Goal: Transaction & Acquisition: Purchase product/service

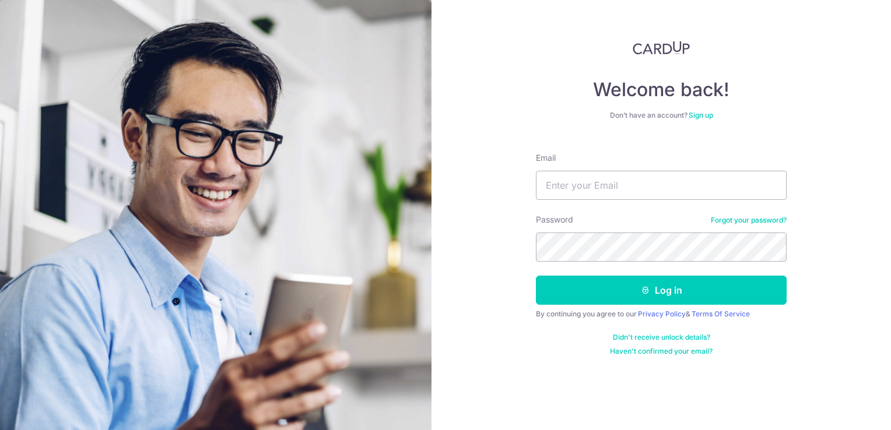
click at [576, 170] on div "Email" at bounding box center [661, 176] width 251 height 48
click at [573, 190] on input "Email" at bounding box center [661, 185] width 251 height 29
type input "[EMAIL_ADDRESS][DOMAIN_NAME]"
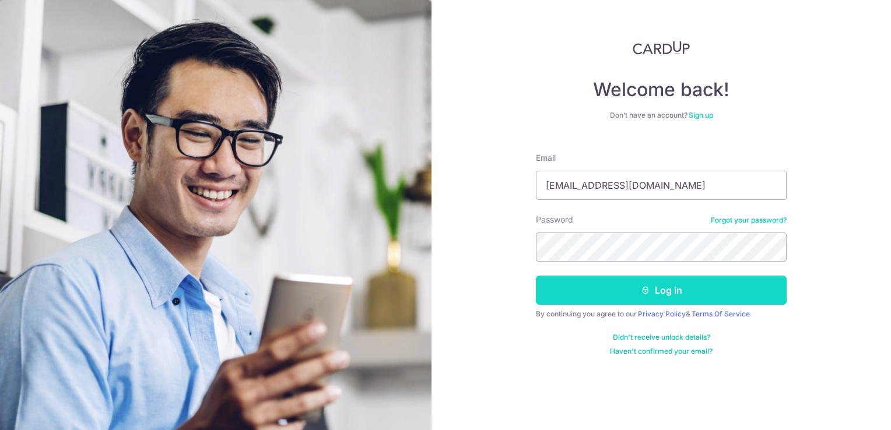
click at [659, 283] on button "Log in" at bounding box center [661, 290] width 251 height 29
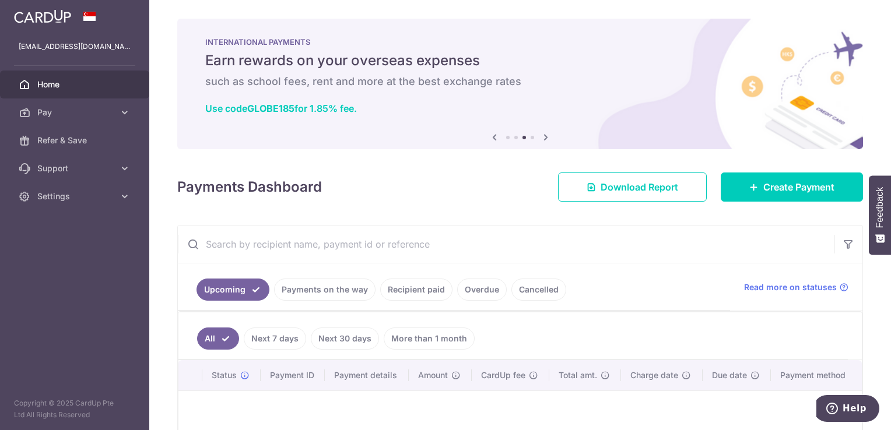
click at [611, 232] on input "text" at bounding box center [506, 244] width 657 height 37
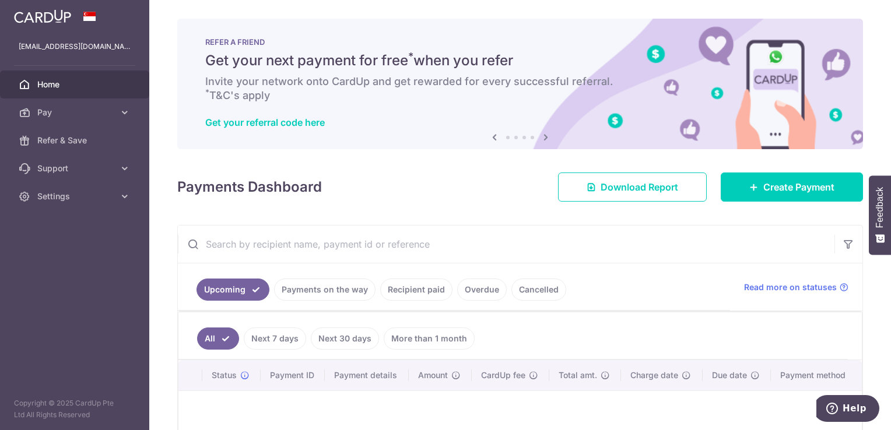
click at [578, 244] on input "text" at bounding box center [506, 244] width 657 height 37
click at [83, 59] on div "vincenttaywb@yahoo.com.sg" at bounding box center [74, 47] width 149 height 28
click at [331, 292] on link "Payments on the way" at bounding box center [324, 290] width 101 height 22
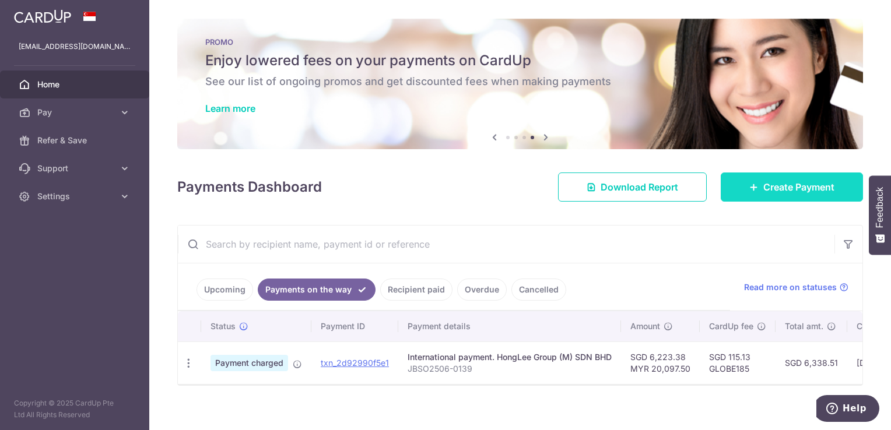
click at [805, 187] on span "Create Payment" at bounding box center [798, 187] width 71 height 14
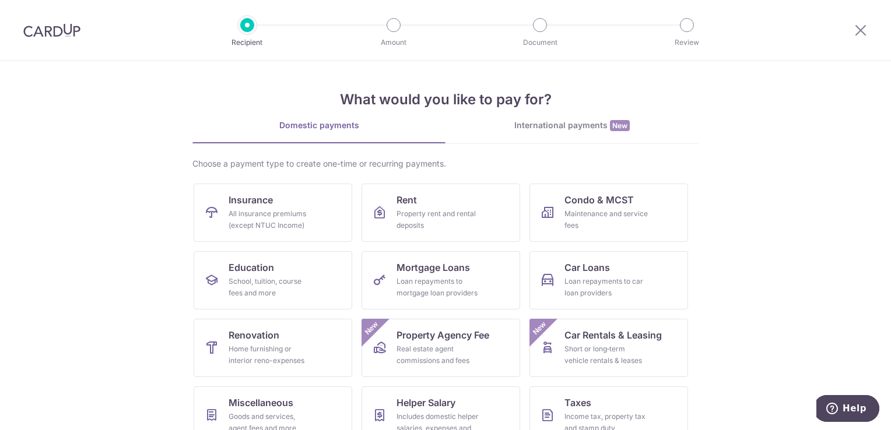
click at [588, 132] on link "International payments New" at bounding box center [572, 132] width 253 height 24
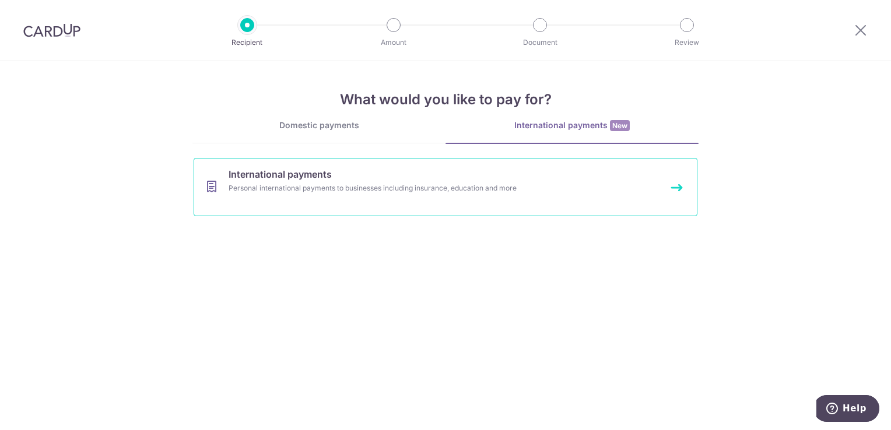
click at [468, 195] on link "International payments Personal international payments to businesses including …" at bounding box center [446, 187] width 504 height 58
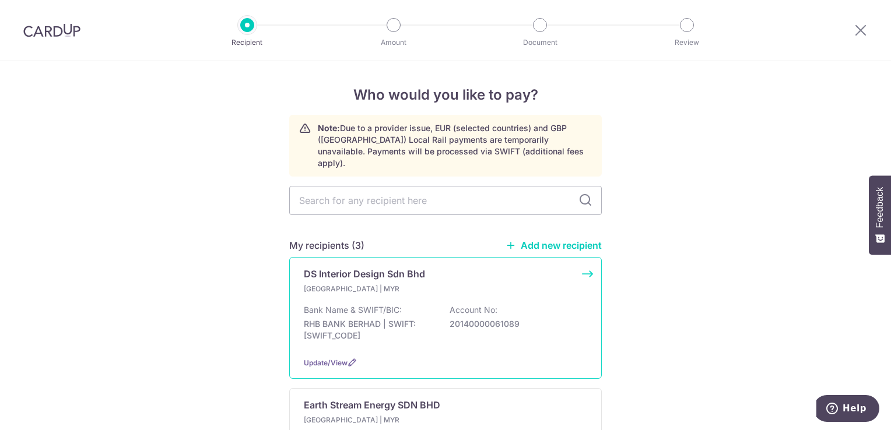
click at [411, 283] on p "Malaysia | MYR" at bounding box center [373, 289] width 138 height 12
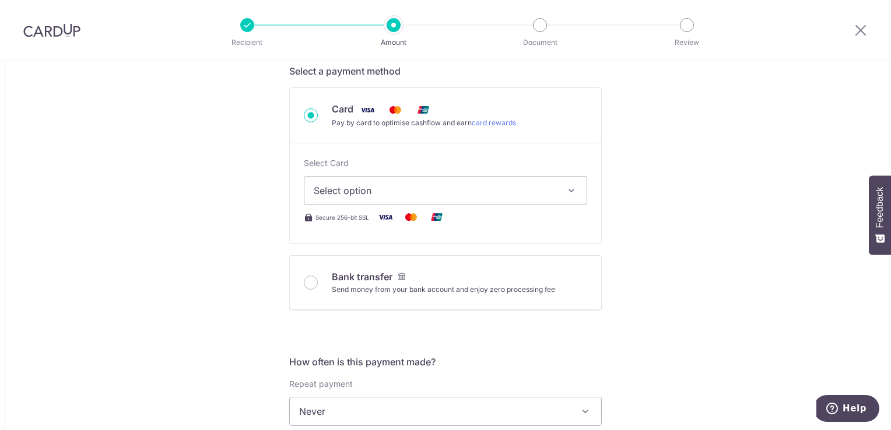
scroll to position [397, 0]
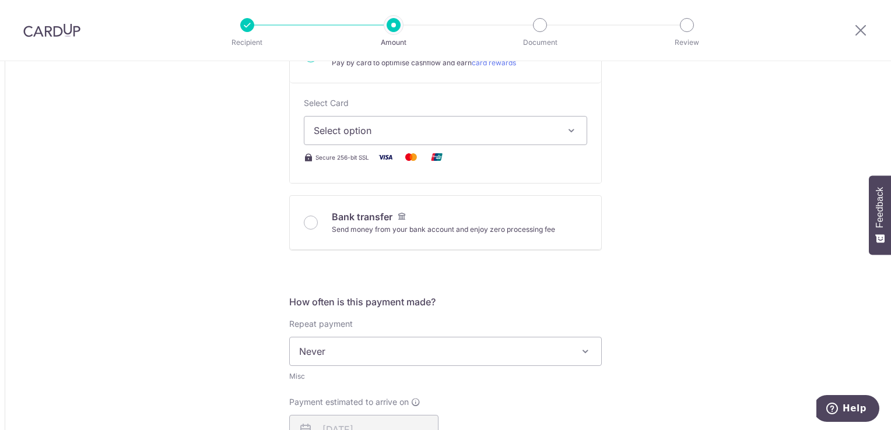
click at [737, 174] on div "Tell us more about your payment Amount due to recipient MYR 1,000.00 1000 1 MYR…" at bounding box center [445, 353] width 891 height 1376
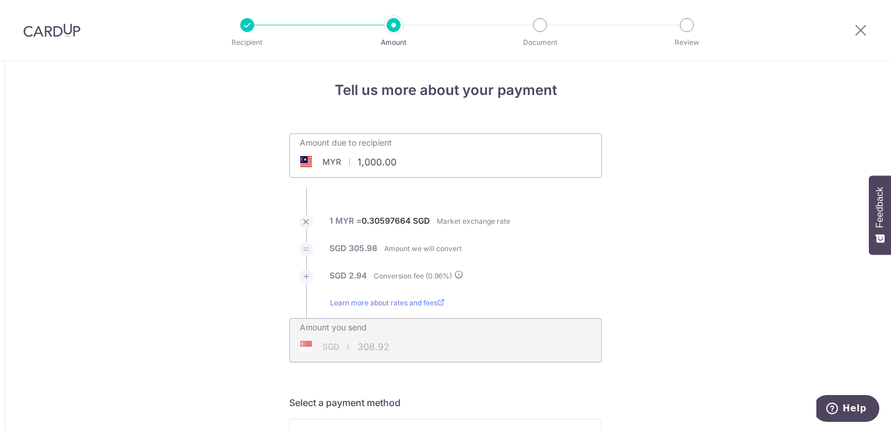
scroll to position [0, 0]
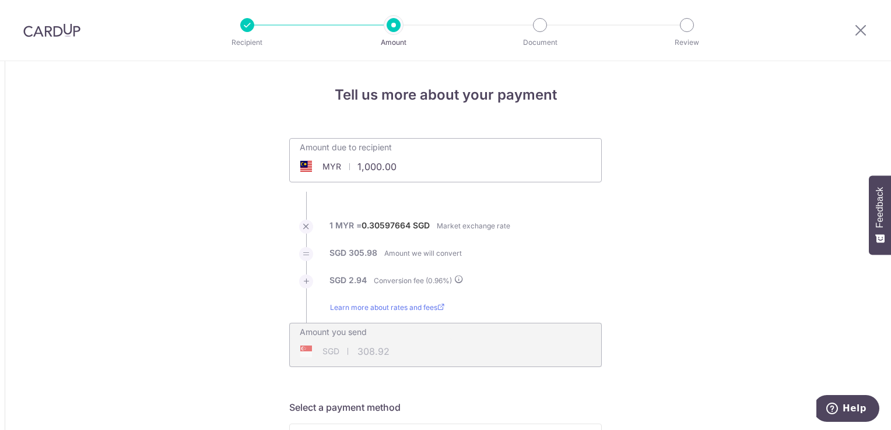
click at [402, 162] on input "1,000.00" at bounding box center [380, 166] width 180 height 27
type input "1"
type input "130,000.00"
type input "40,167.06"
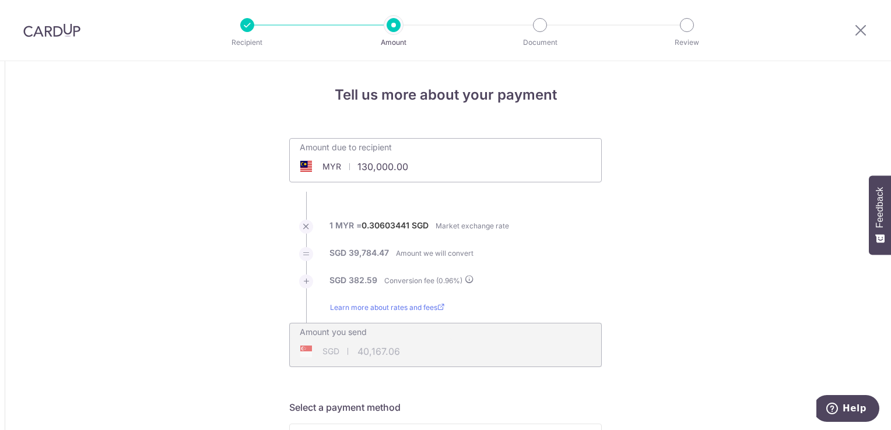
click at [521, 167] on div "Amount due to recipient MYR 130,000.00 130000" at bounding box center [445, 160] width 313 height 44
click at [518, 164] on div "Amount due to recipient MYR 130,000.00 130000" at bounding box center [445, 152] width 311 height 27
click at [408, 168] on input "130,000.00" at bounding box center [380, 166] width 180 height 27
type input "1"
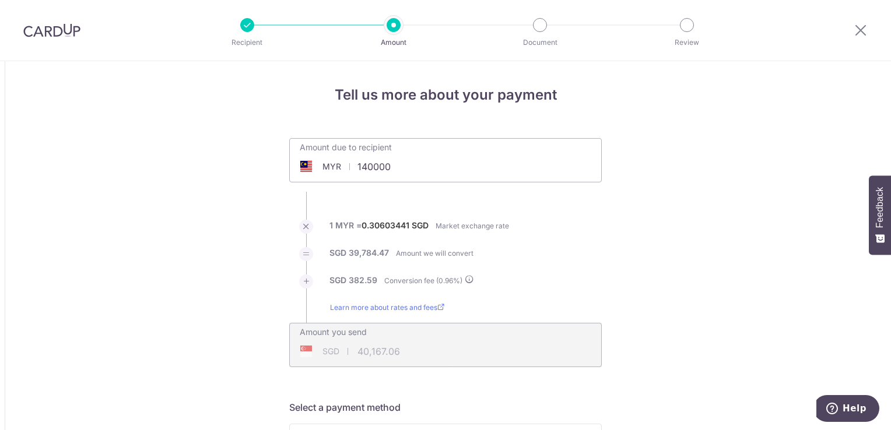
type input "140,000.00"
type input "43,259.42"
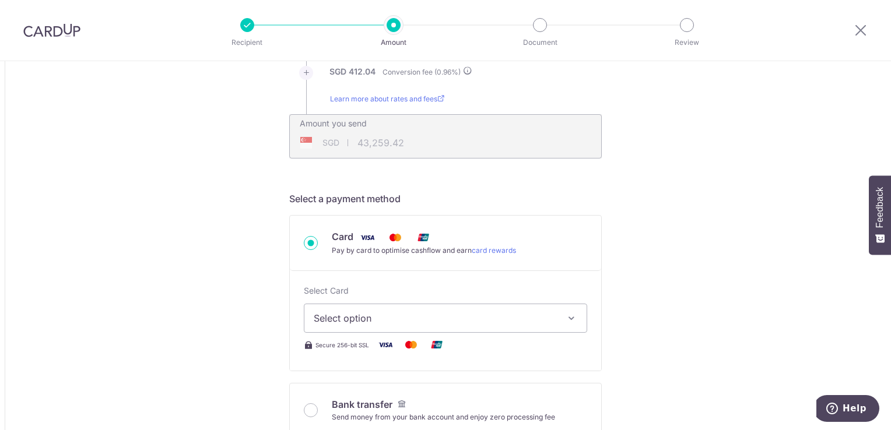
scroll to position [210, 0]
click at [572, 316] on icon "button" at bounding box center [572, 317] width 12 height 12
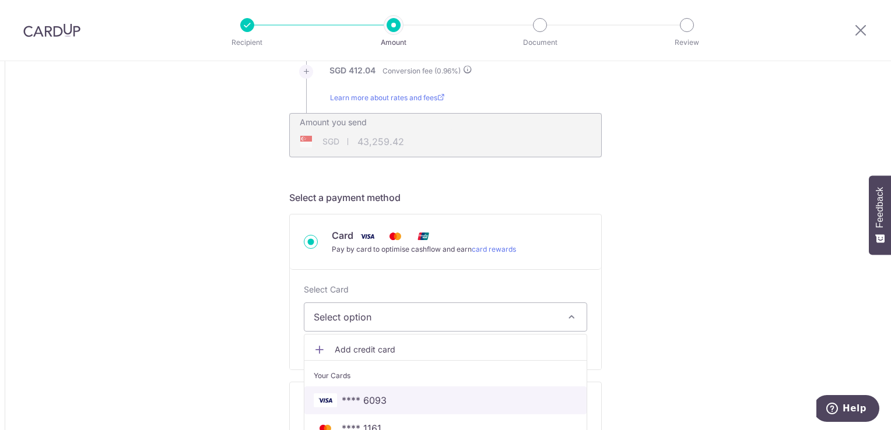
drag, startPoint x: 528, startPoint y: 391, endPoint x: 591, endPoint y: 346, distance: 77.5
click at [528, 391] on link "**** 6093" at bounding box center [445, 401] width 282 height 28
type input "140,000.00"
type input "43,260.47"
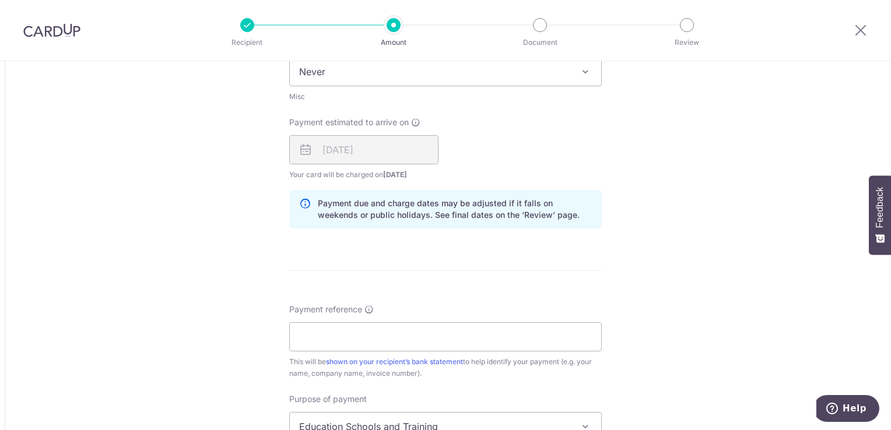
scroll to position [700, 0]
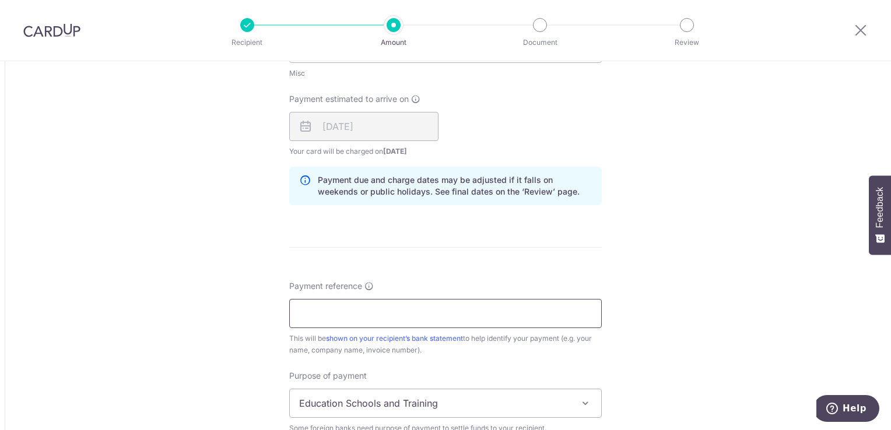
click at [516, 316] on input "Payment reference" at bounding box center [445, 313] width 313 height 29
type input "DS 25 0021 - no46 Jalan Ekoflora"
click at [688, 329] on div "Tell us more about your payment Amount due to recipient MYR 140,000.00 140000 1…" at bounding box center [445, 49] width 891 height 1376
click at [689, 327] on div "Tell us more about your payment Amount due to recipient MYR 140,000.00 140000 1…" at bounding box center [445, 49] width 891 height 1376
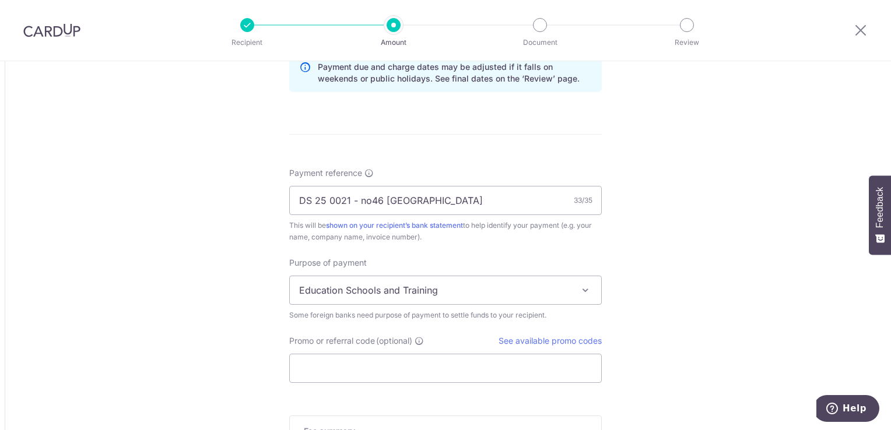
scroll to position [816, 0]
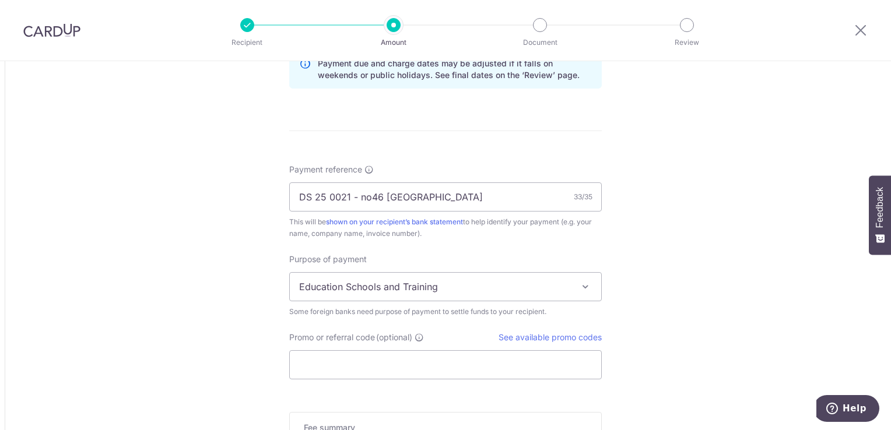
click at [585, 290] on span at bounding box center [585, 287] width 14 height 14
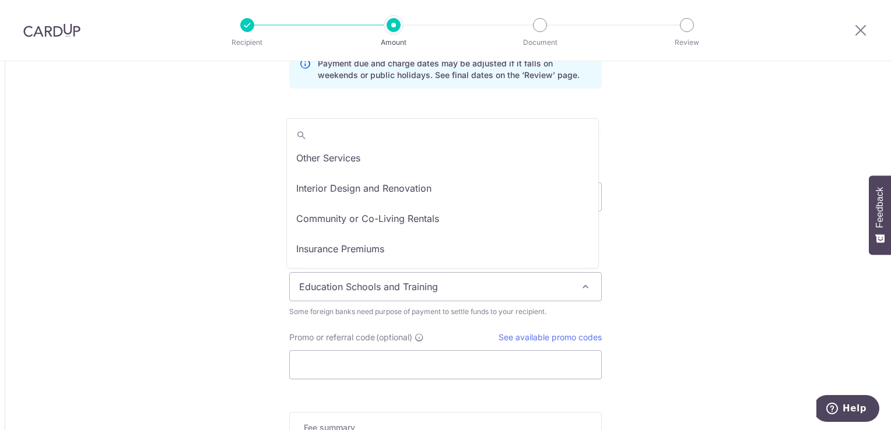
scroll to position [96, 0]
select select "Interior Design and Renovation"
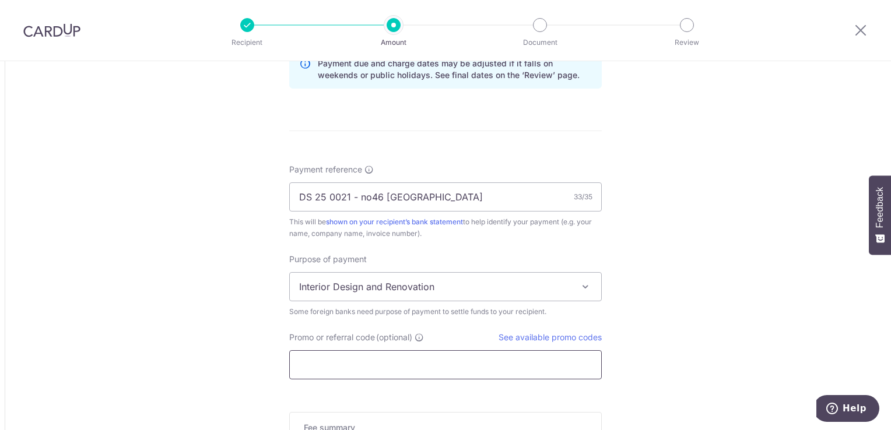
click at [478, 360] on input "Promo or referral code (optional)" at bounding box center [445, 364] width 313 height 29
type input "GLOBE185"
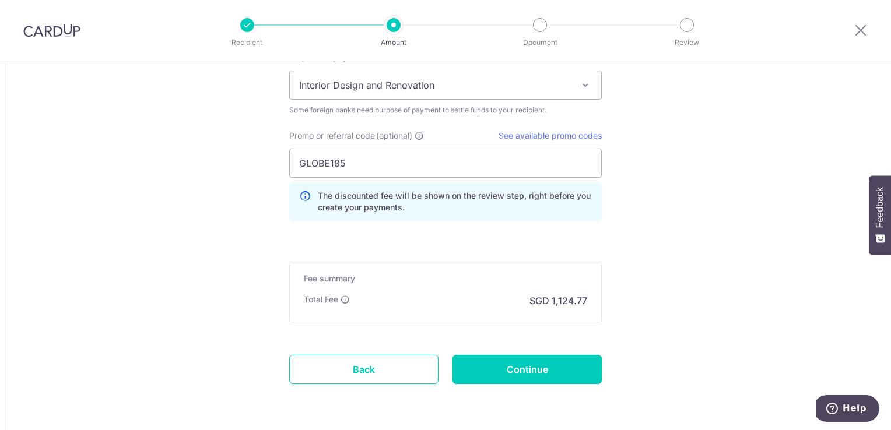
scroll to position [1019, 0]
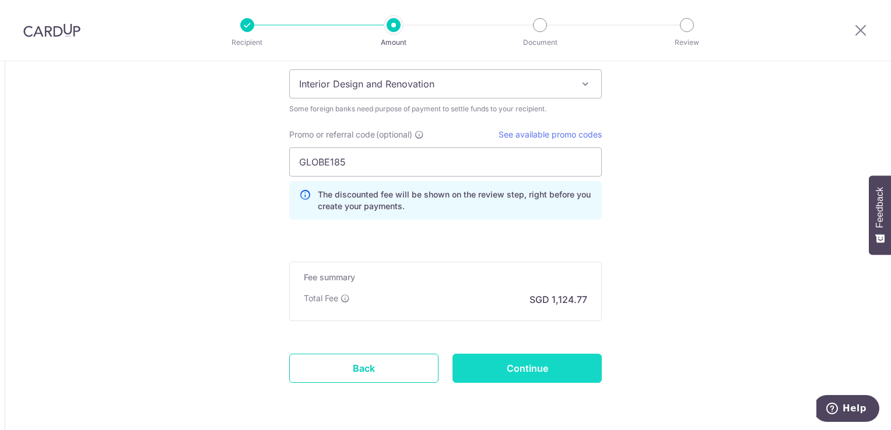
click at [562, 366] on input "Continue" at bounding box center [527, 368] width 149 height 29
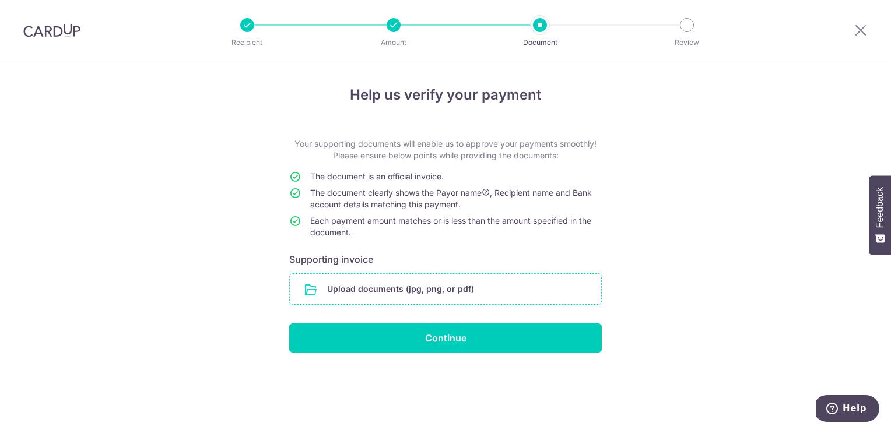
click at [479, 292] on input "file" at bounding box center [445, 289] width 311 height 30
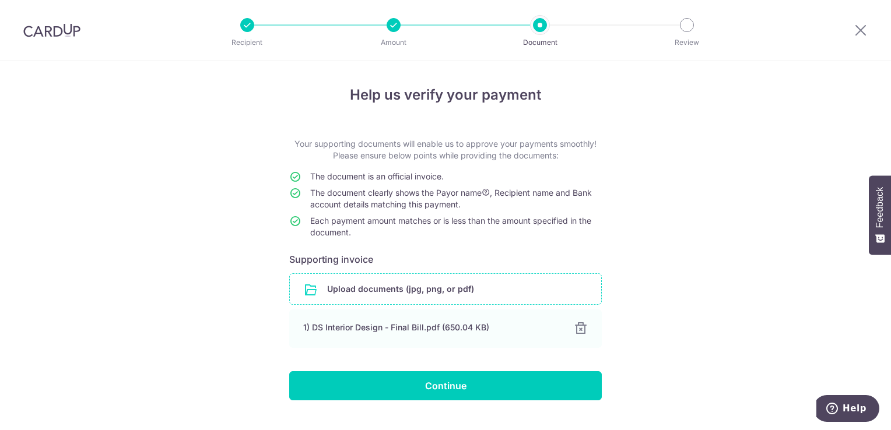
click at [397, 297] on input "file" at bounding box center [445, 289] width 311 height 30
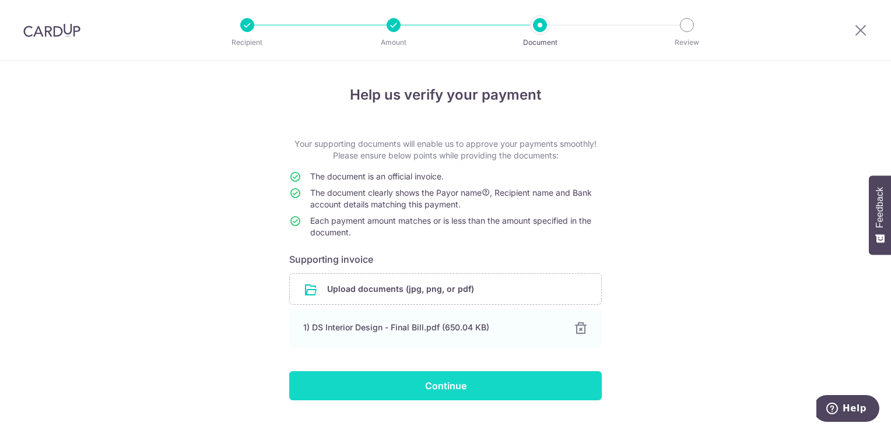
click at [448, 384] on input "Continue" at bounding box center [445, 385] width 313 height 29
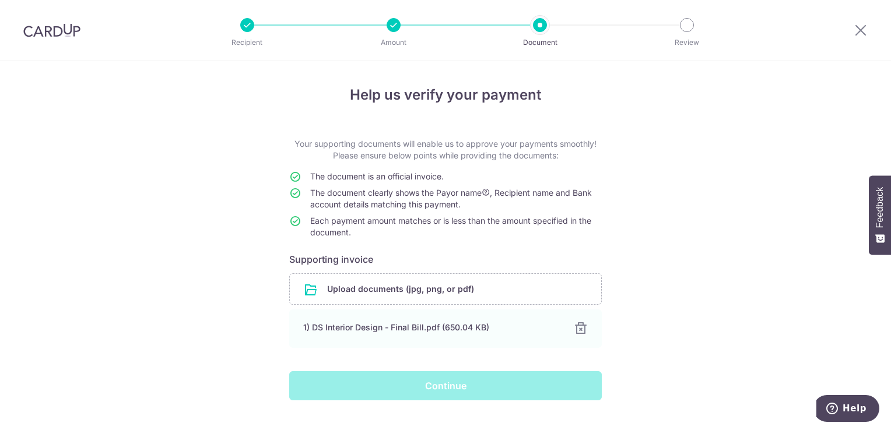
click at [457, 374] on div "Continue" at bounding box center [445, 385] width 327 height 29
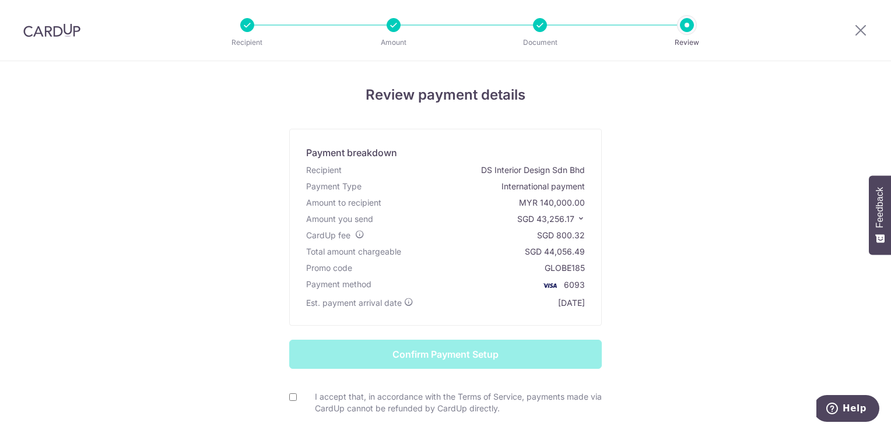
click at [457, 374] on form "Confirm Payment Setup I accept that, in accordance with the Terms of Service, p…" at bounding box center [445, 402] width 682 height 124
click at [689, 250] on div "Review payment details Payment breakdown Recipient DS Interior Design Sdn Bhd P…" at bounding box center [445, 290] width 682 height 410
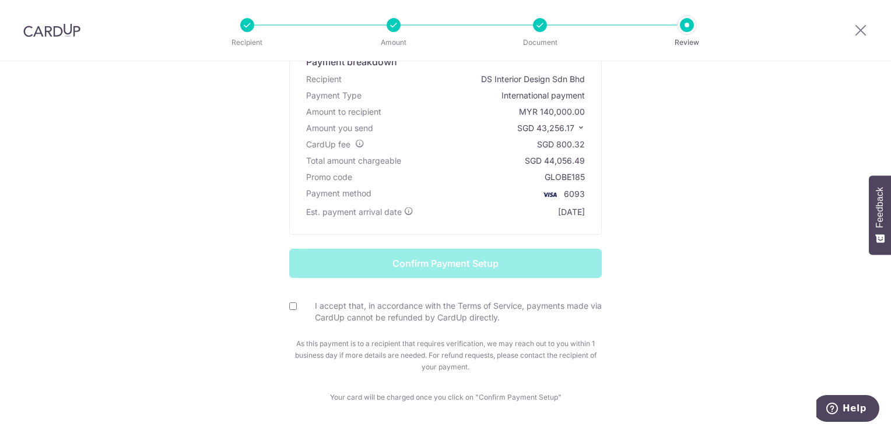
scroll to position [93, 0]
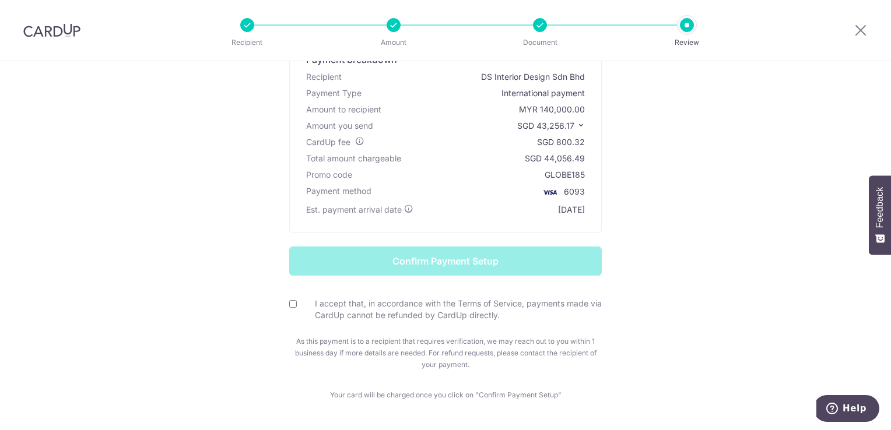
click at [290, 304] on input "I accept that, in accordance with the Terms of Service, payments made via CardU…" at bounding box center [293, 304] width 8 height 8
checkbox input "true"
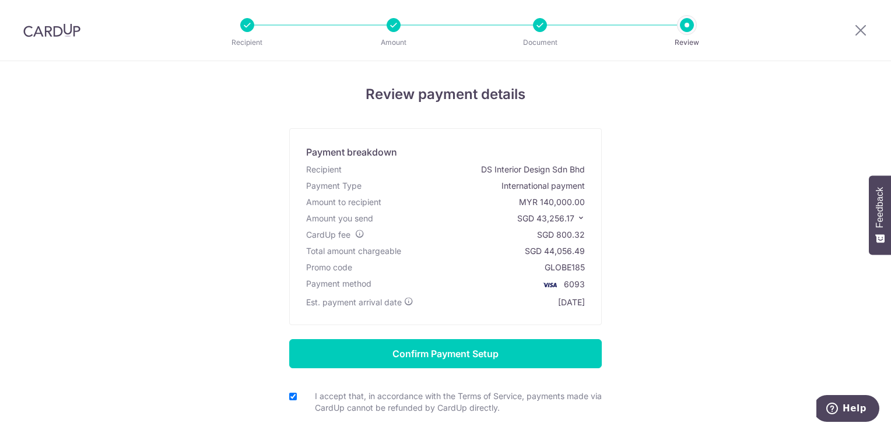
scroll to position [0, 0]
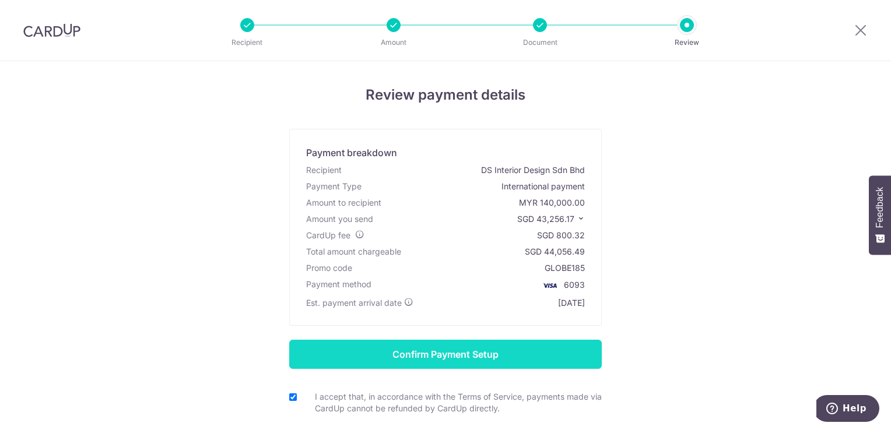
click at [464, 346] on input "Confirm Payment Setup" at bounding box center [445, 354] width 313 height 29
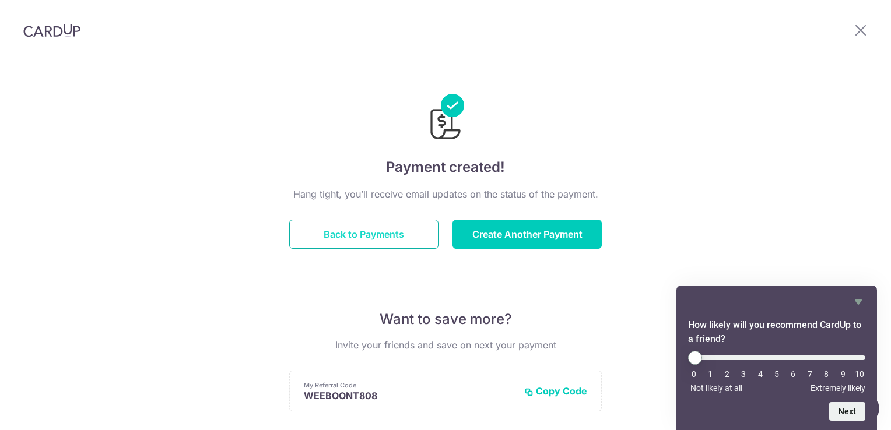
click at [386, 237] on button "Back to Payments" at bounding box center [363, 234] width 149 height 29
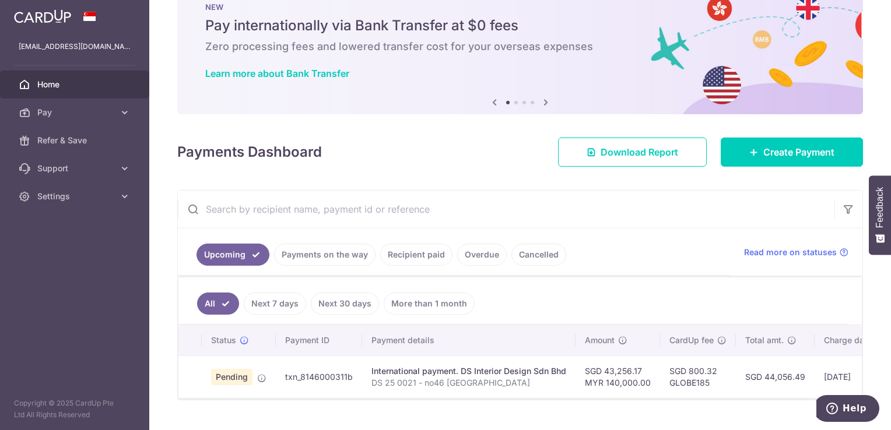
scroll to position [64, 0]
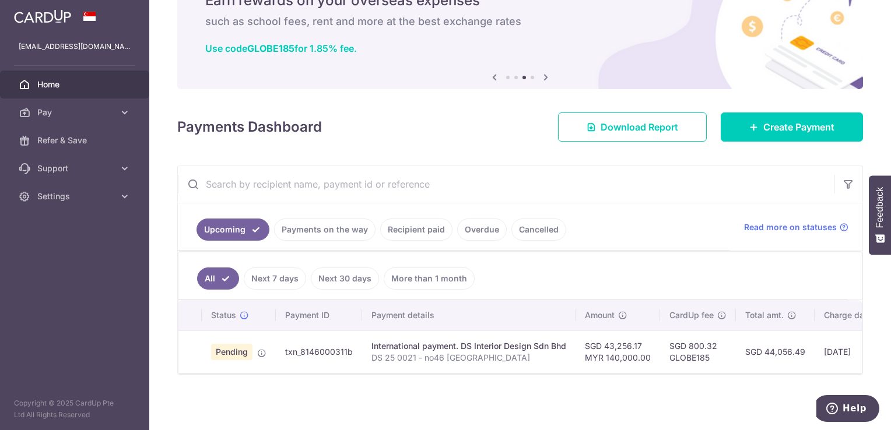
drag, startPoint x: 434, startPoint y: 270, endPoint x: 405, endPoint y: 255, distance: 32.6
click at [405, 255] on ul "All Next 7 days Next 30 days More than 1 month" at bounding box center [512, 276] width 669 height 47
click at [412, 269] on link "More than 1 month" at bounding box center [429, 279] width 91 height 22
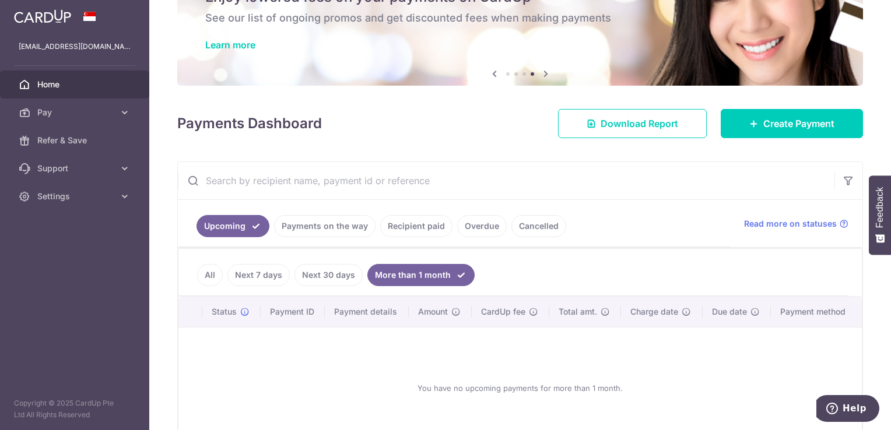
click at [211, 192] on input "text" at bounding box center [506, 180] width 657 height 37
click at [125, 113] on icon at bounding box center [125, 113] width 12 height 12
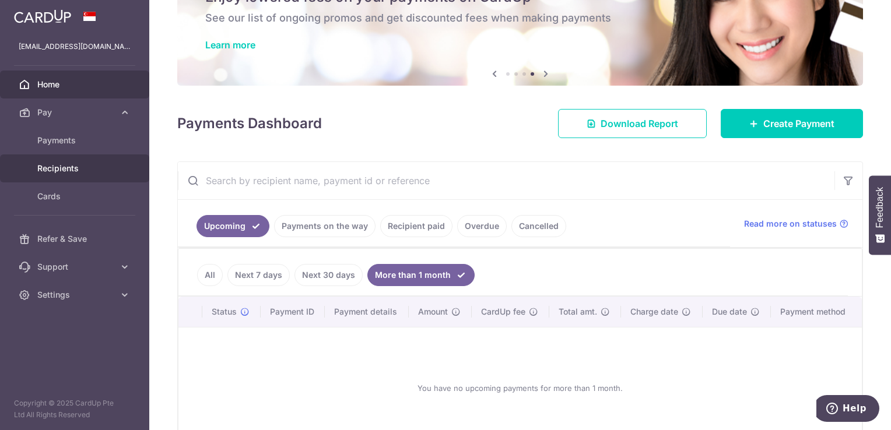
click at [69, 173] on span "Recipients" at bounding box center [75, 169] width 77 height 12
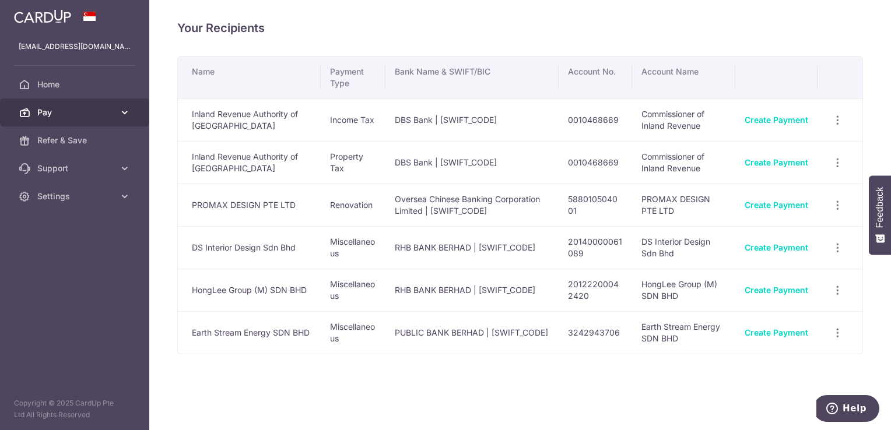
click at [120, 114] on icon at bounding box center [125, 113] width 12 height 12
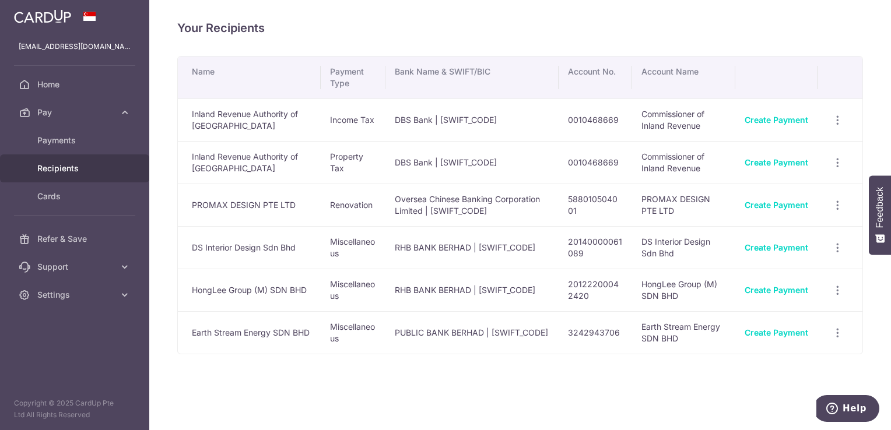
click at [427, 373] on div "Your Recipients Name Payment Type Bank Name & SWIFT/BIC Account No. Account Nam…" at bounding box center [520, 215] width 742 height 430
click at [54, 84] on span "Home" at bounding box center [75, 85] width 77 height 12
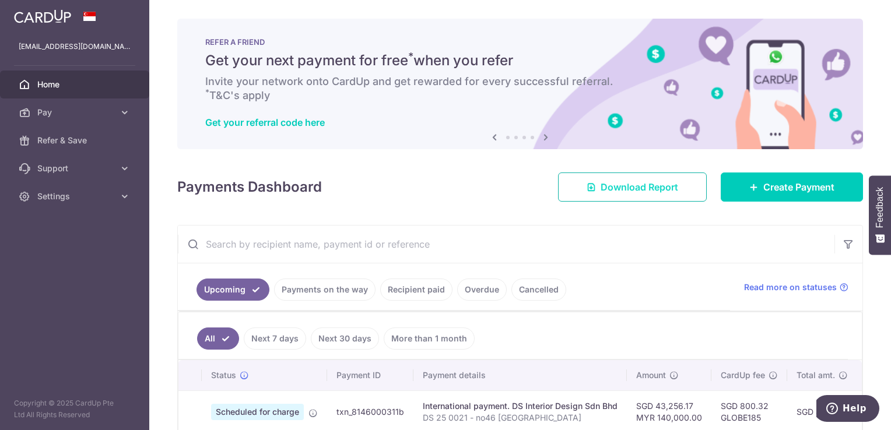
click at [619, 187] on span "Download Report" at bounding box center [640, 187] width 78 height 14
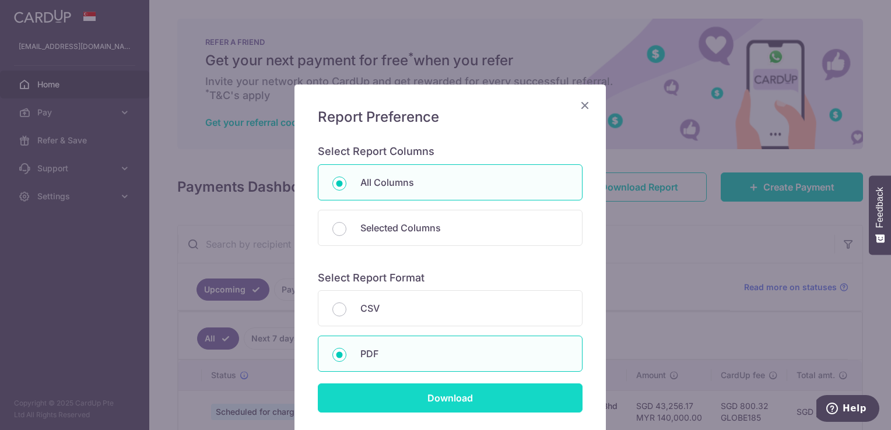
click at [469, 393] on input "Download" at bounding box center [450, 398] width 265 height 29
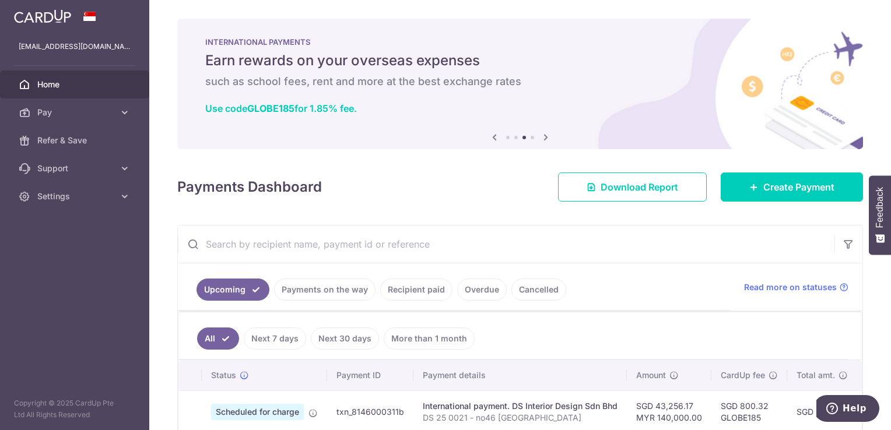
click at [362, 183] on div "Payments Dashboard Download Report Create Payment" at bounding box center [520, 185] width 686 height 34
click at [121, 202] on link "Settings" at bounding box center [74, 197] width 149 height 28
click at [63, 253] on span "Logout" at bounding box center [75, 253] width 77 height 12
